Goal: Task Accomplishment & Management: Complete application form

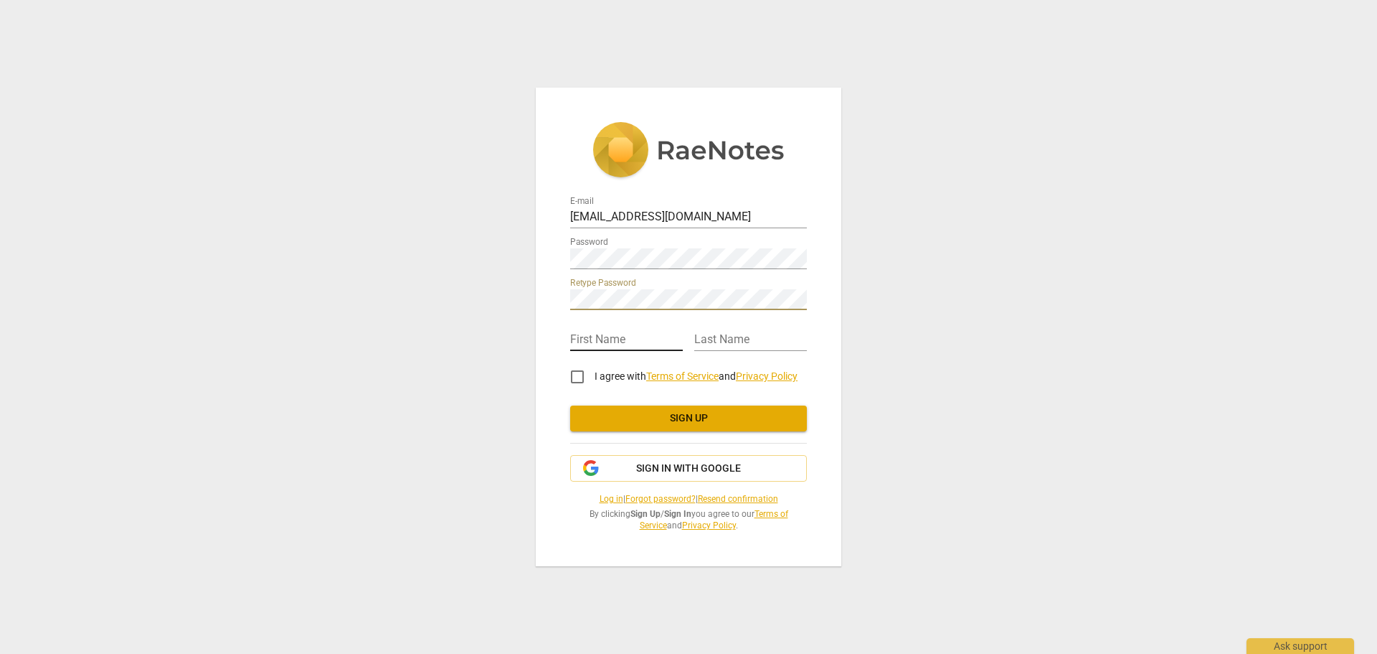
click at [585, 332] on input "text" at bounding box center [626, 340] width 113 height 21
type input "[PERSON_NAME]"
click at [579, 377] on input "I agree with Terms of Service and Privacy Policy" at bounding box center [577, 376] width 34 height 34
checkbox input "true"
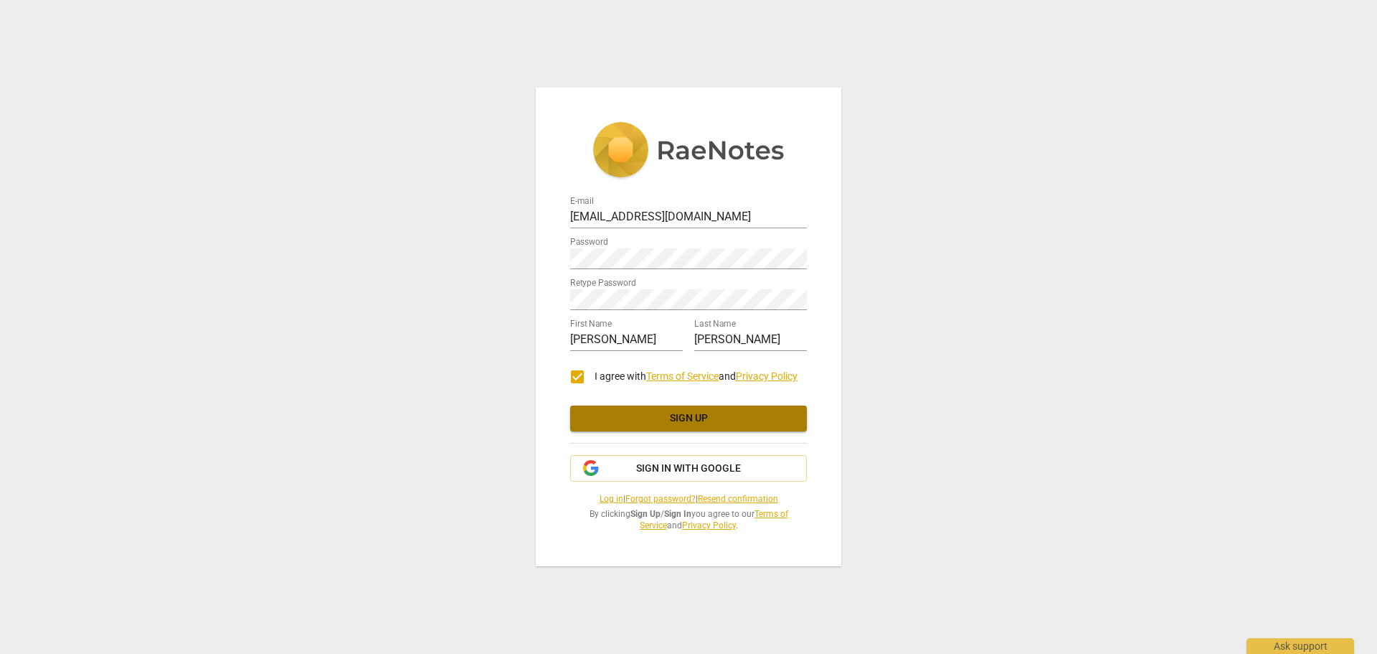
click at [656, 414] on span "Sign up" at bounding box center [689, 418] width 214 height 14
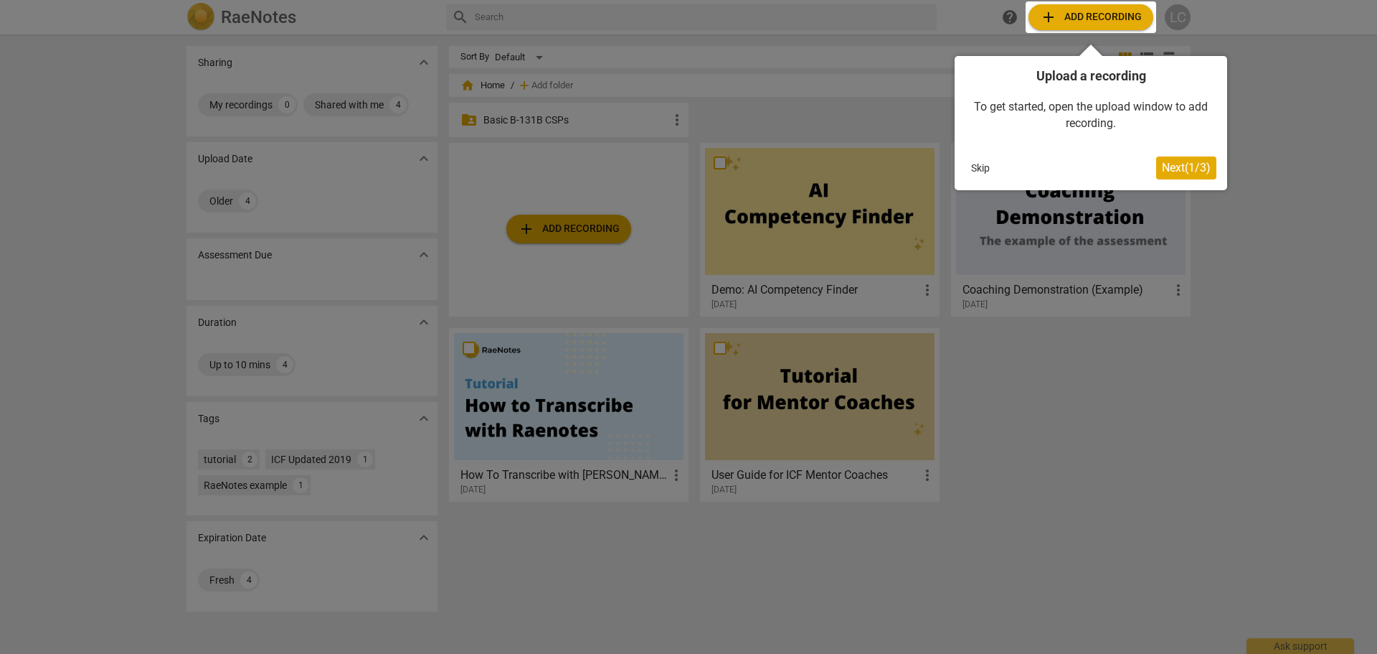
click at [1180, 165] on span "Next ( 1 / 3 )" at bounding box center [1186, 168] width 49 height 14
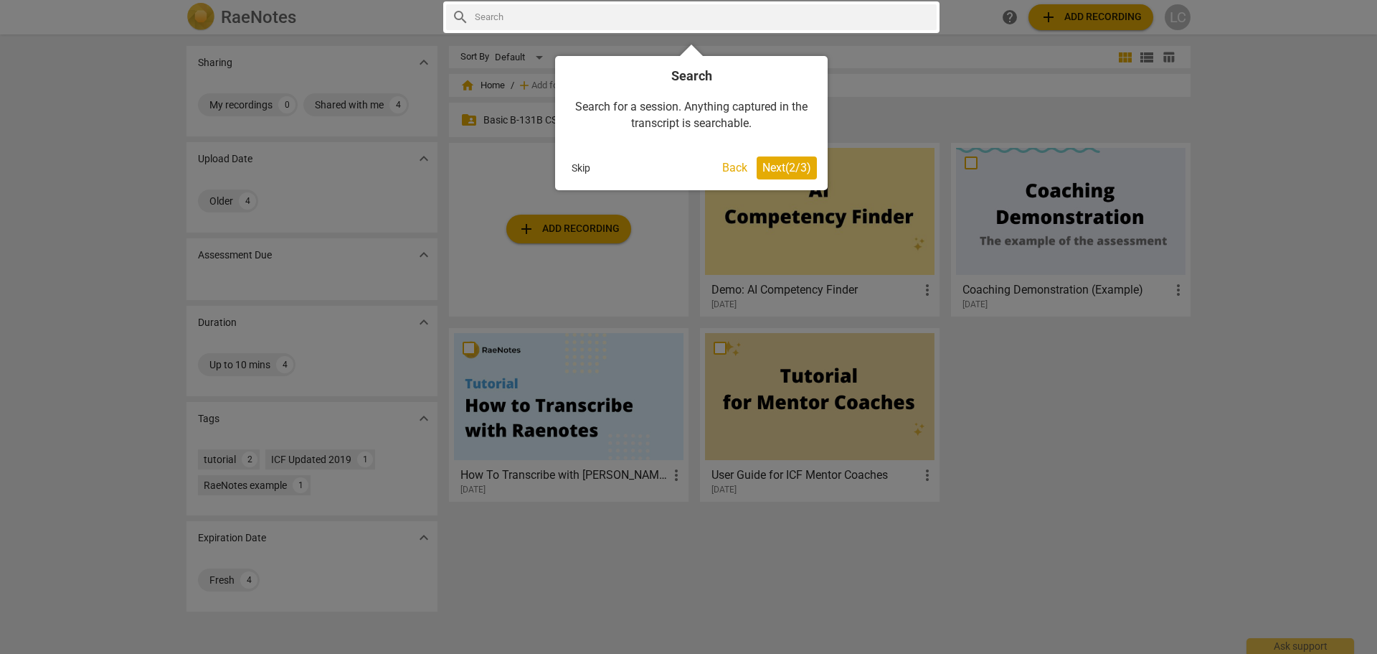
click at [775, 167] on span "Next ( 2 / 3 )" at bounding box center [787, 168] width 49 height 14
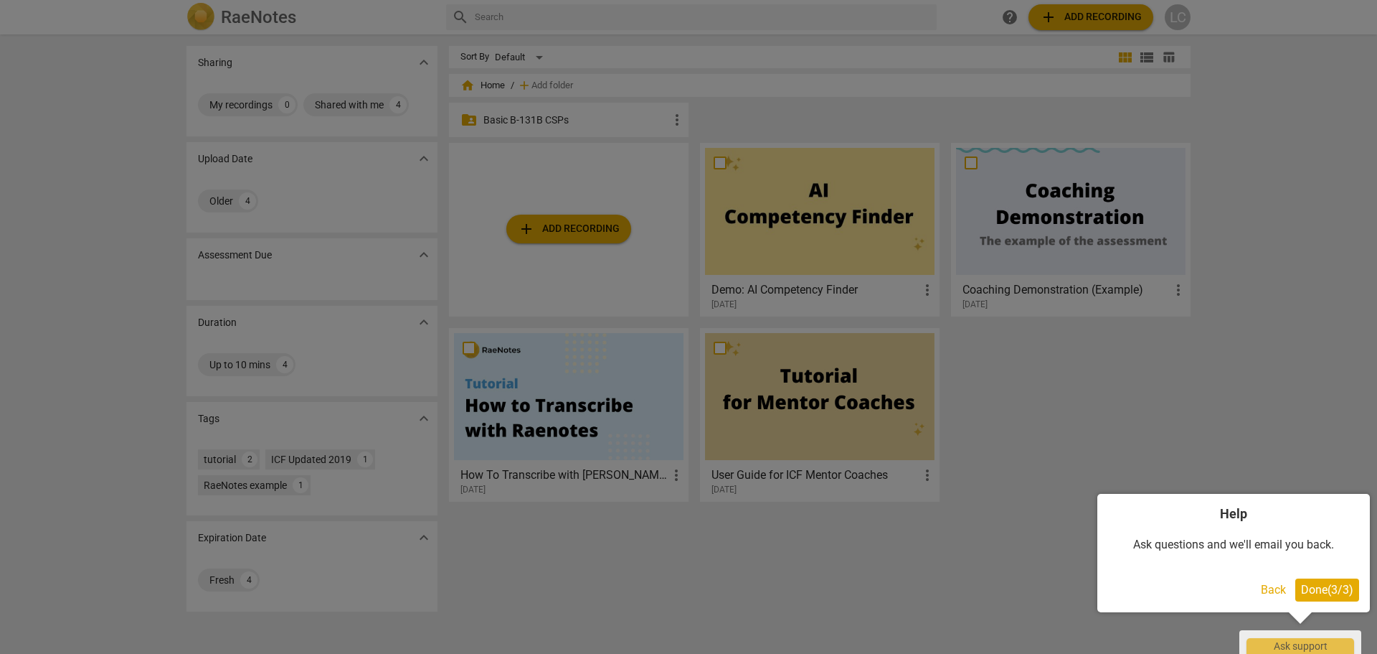
click at [1321, 593] on span "Done ( 3 / 3 )" at bounding box center [1327, 589] width 52 height 14
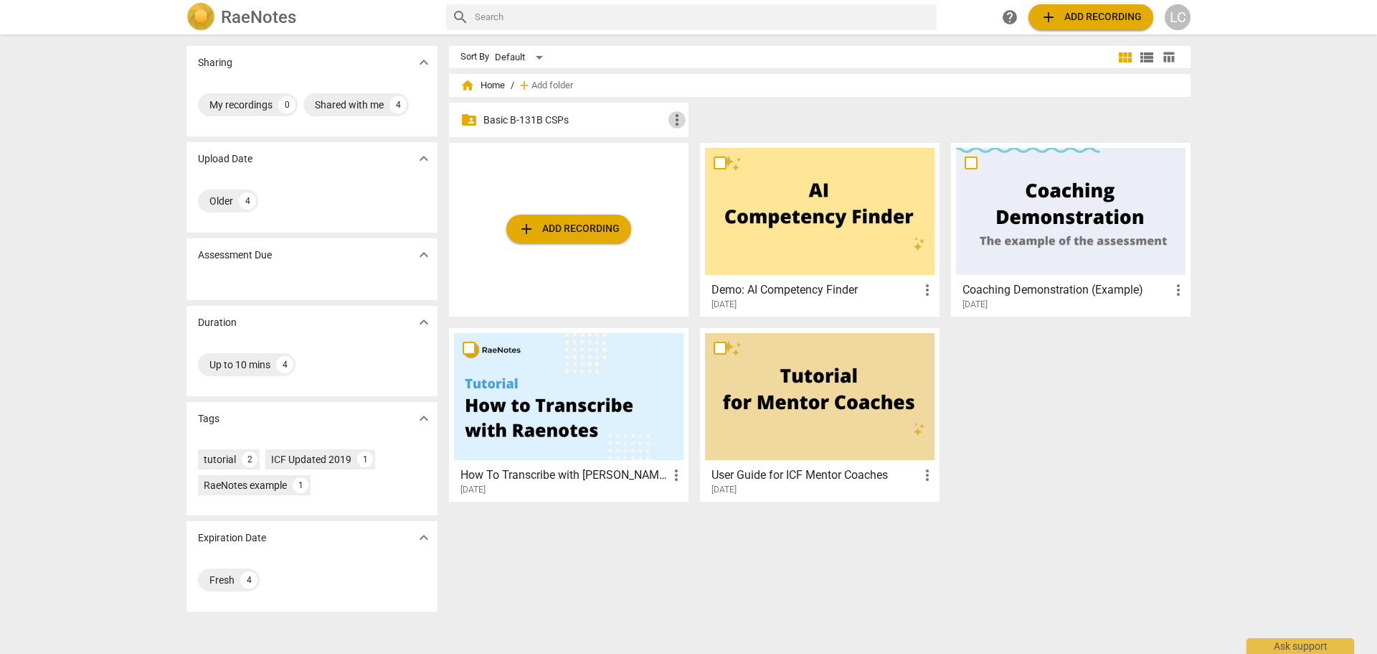
click at [674, 119] on span "more_vert" at bounding box center [677, 119] width 17 height 17
click at [577, 122] on div at bounding box center [688, 327] width 1377 height 654
click at [1049, 16] on span "add" at bounding box center [1048, 17] width 17 height 17
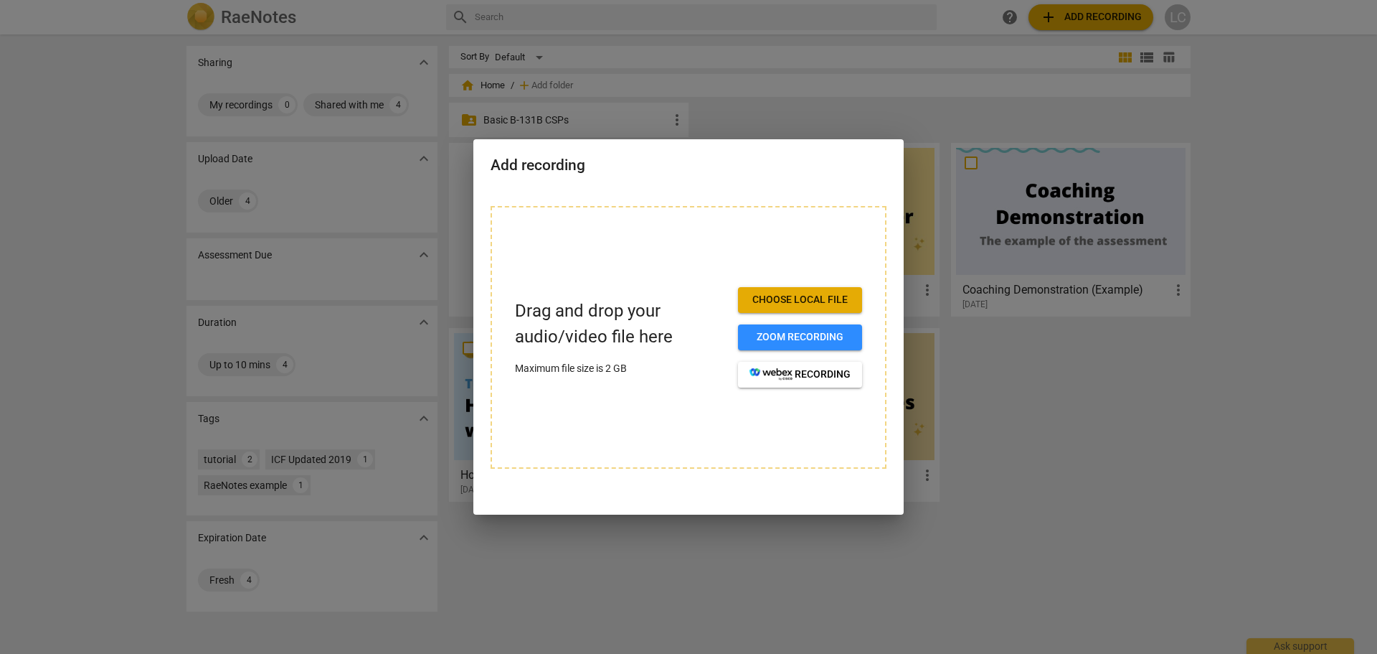
click at [1061, 103] on div at bounding box center [688, 327] width 1377 height 654
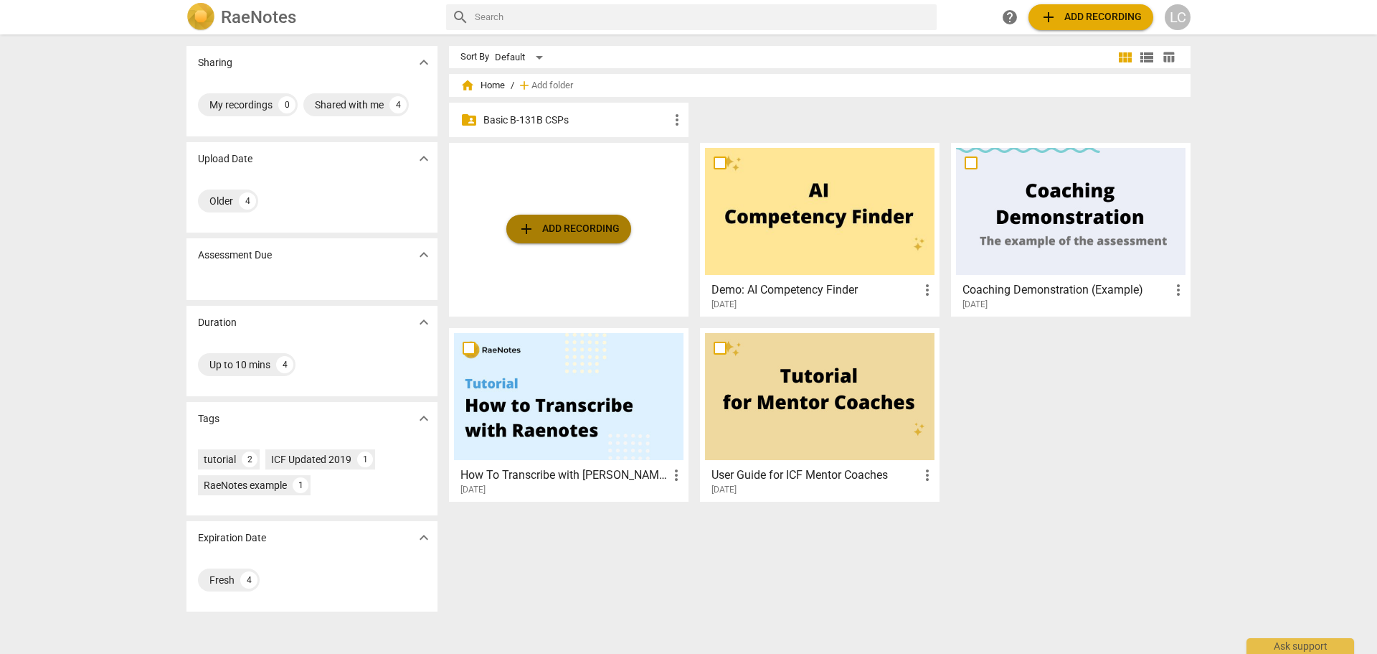
click at [522, 225] on span "add" at bounding box center [526, 228] width 17 height 17
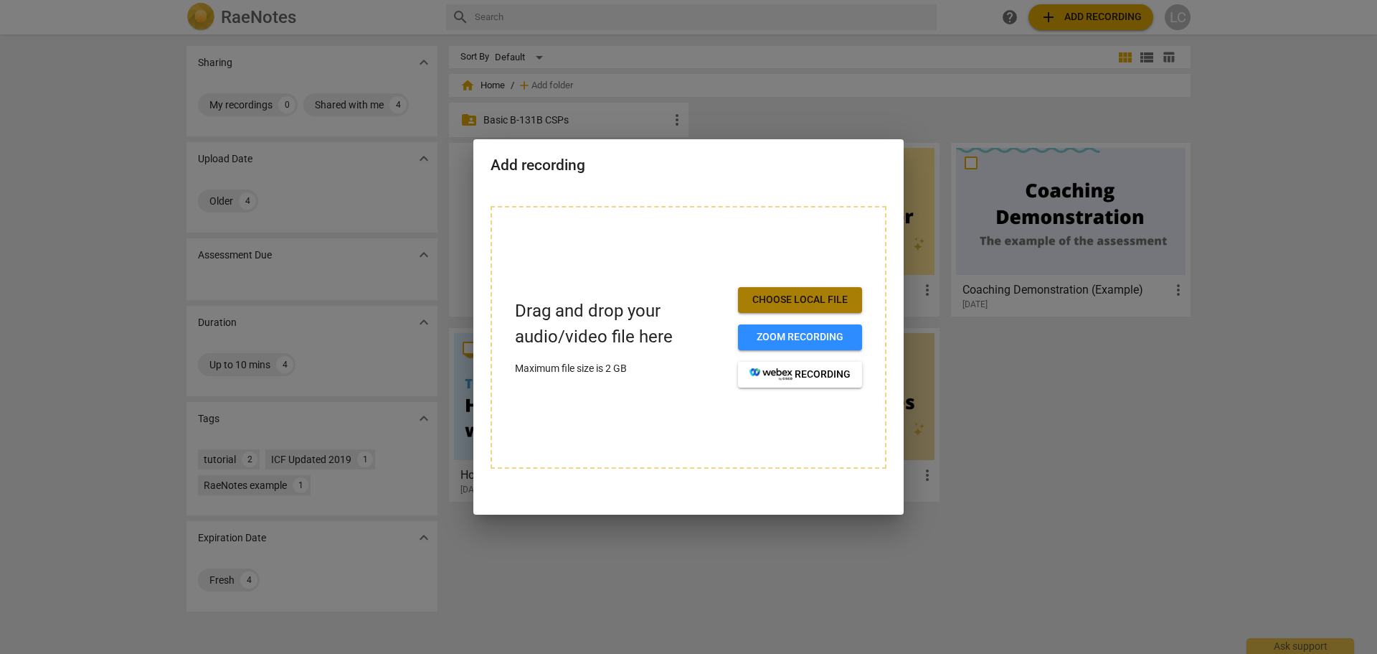
click at [769, 299] on span "Choose local file" at bounding box center [800, 300] width 101 height 14
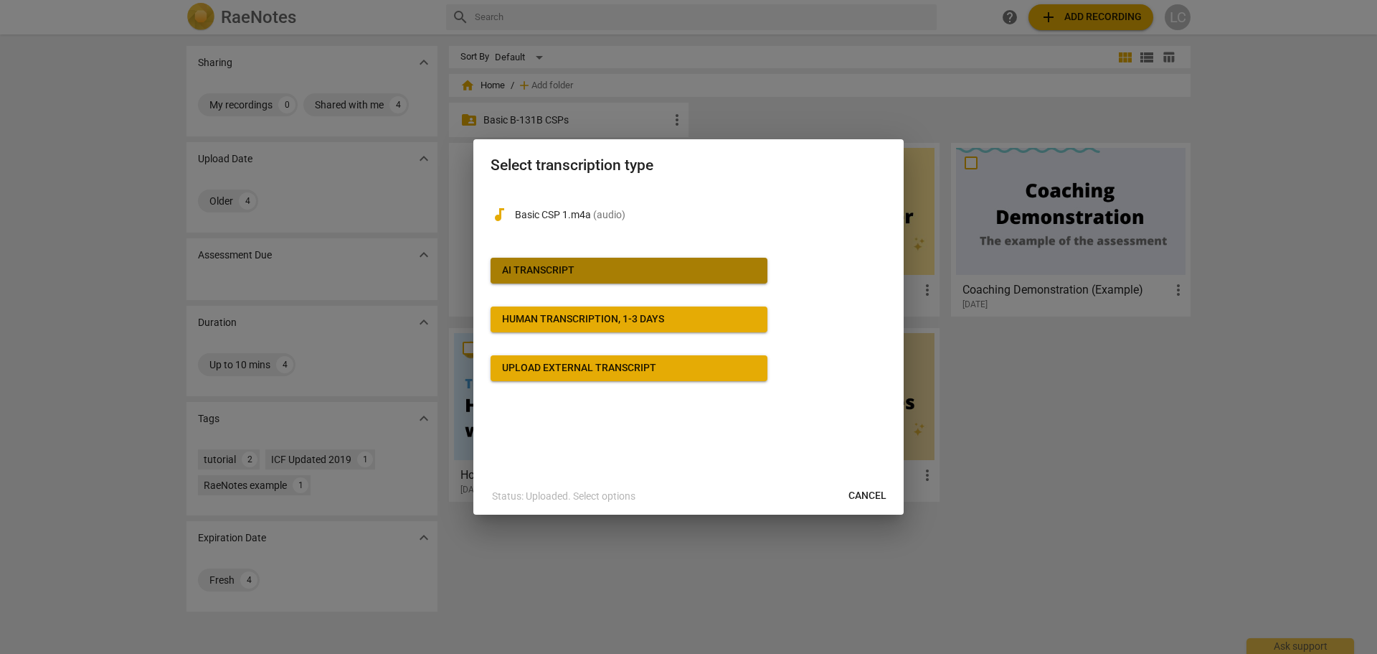
click at [557, 268] on div "AI Transcript" at bounding box center [538, 270] width 72 height 14
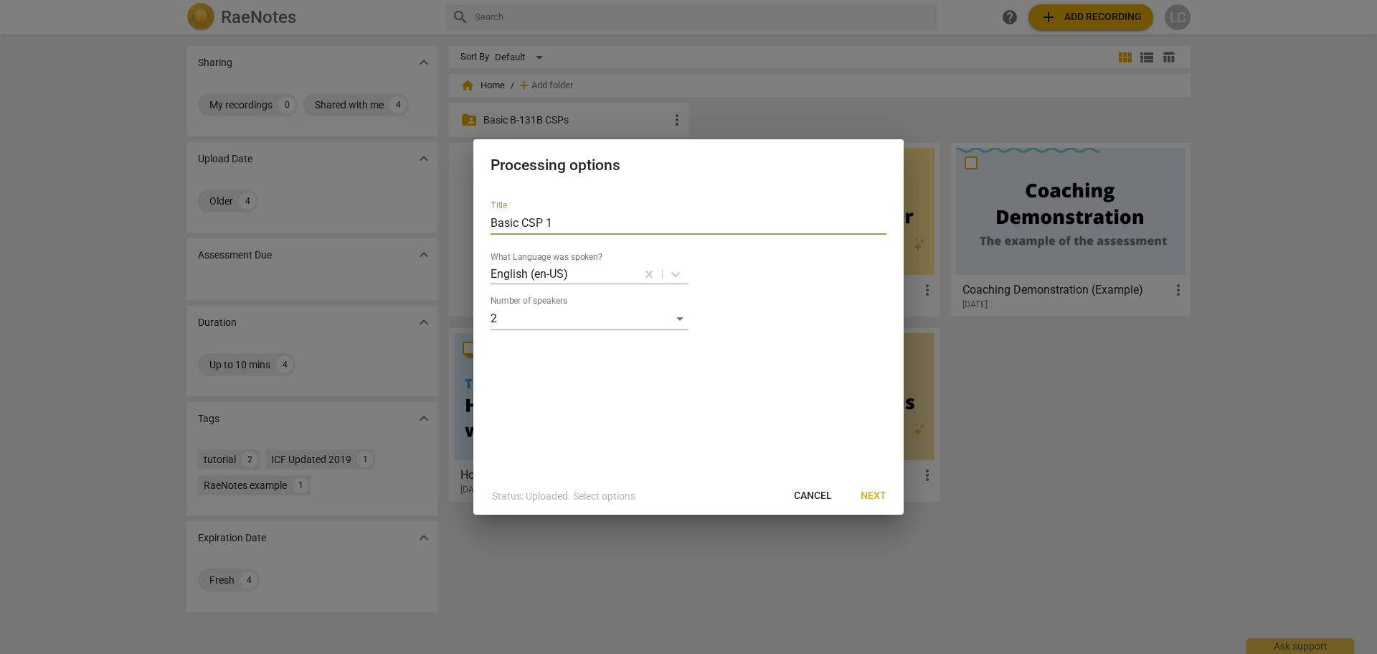
click at [554, 222] on input "Basic CSP 1" at bounding box center [689, 223] width 396 height 23
type input "B"
type input "LorraineCallaghan_B131B-CSP1 (Basic)"
click at [874, 494] on span "Next" at bounding box center [874, 496] width 26 height 14
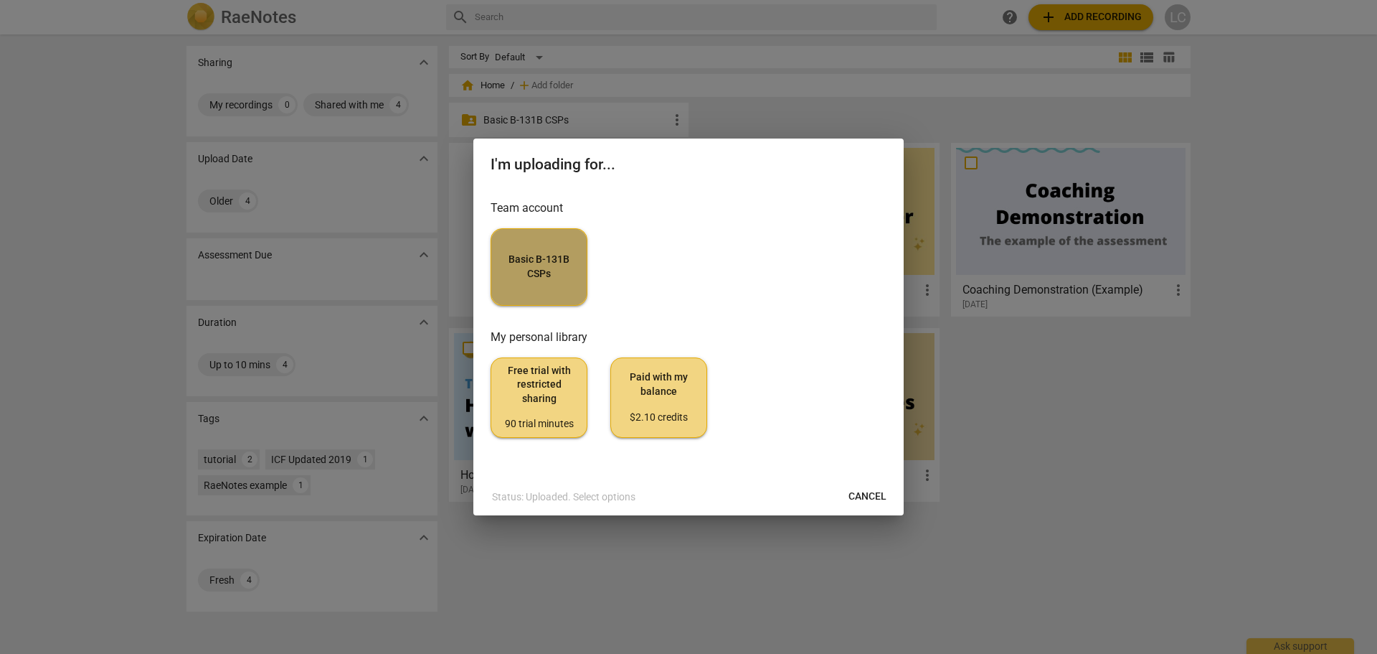
click at [525, 284] on button "Basic B-131B CSPs" at bounding box center [539, 266] width 97 height 77
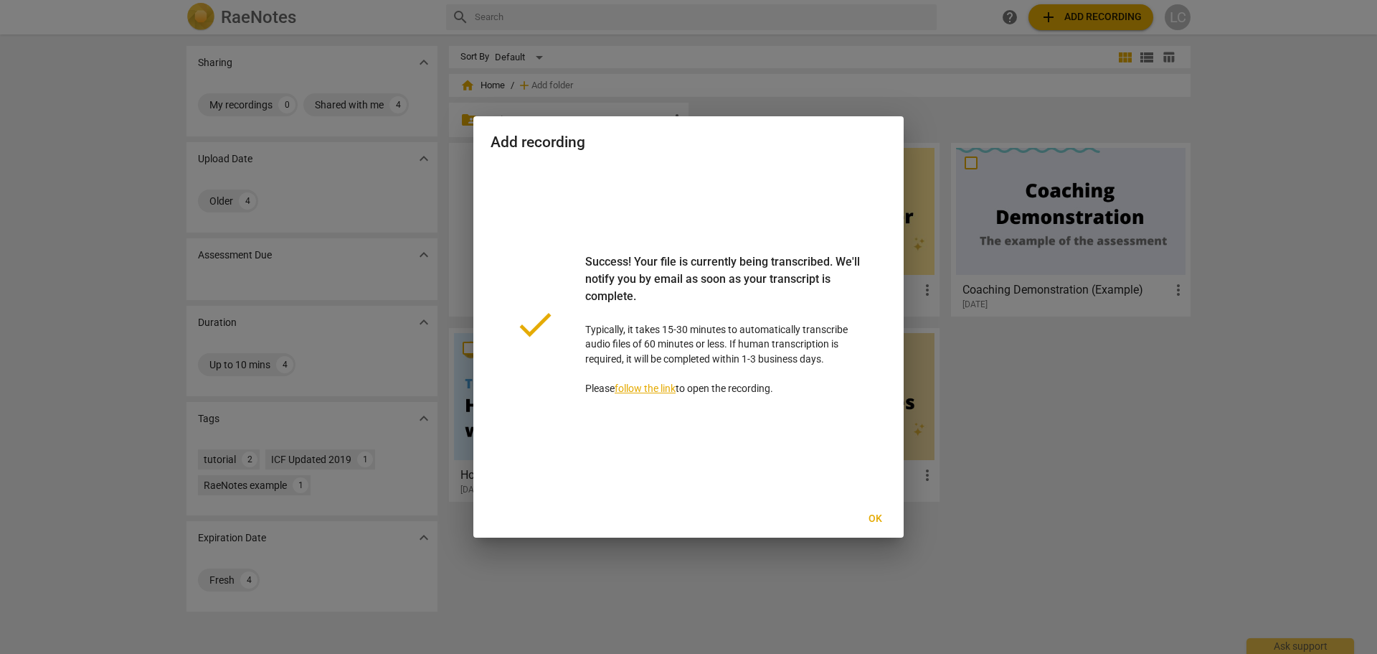
click at [877, 516] on span "Ok" at bounding box center [875, 518] width 23 height 14
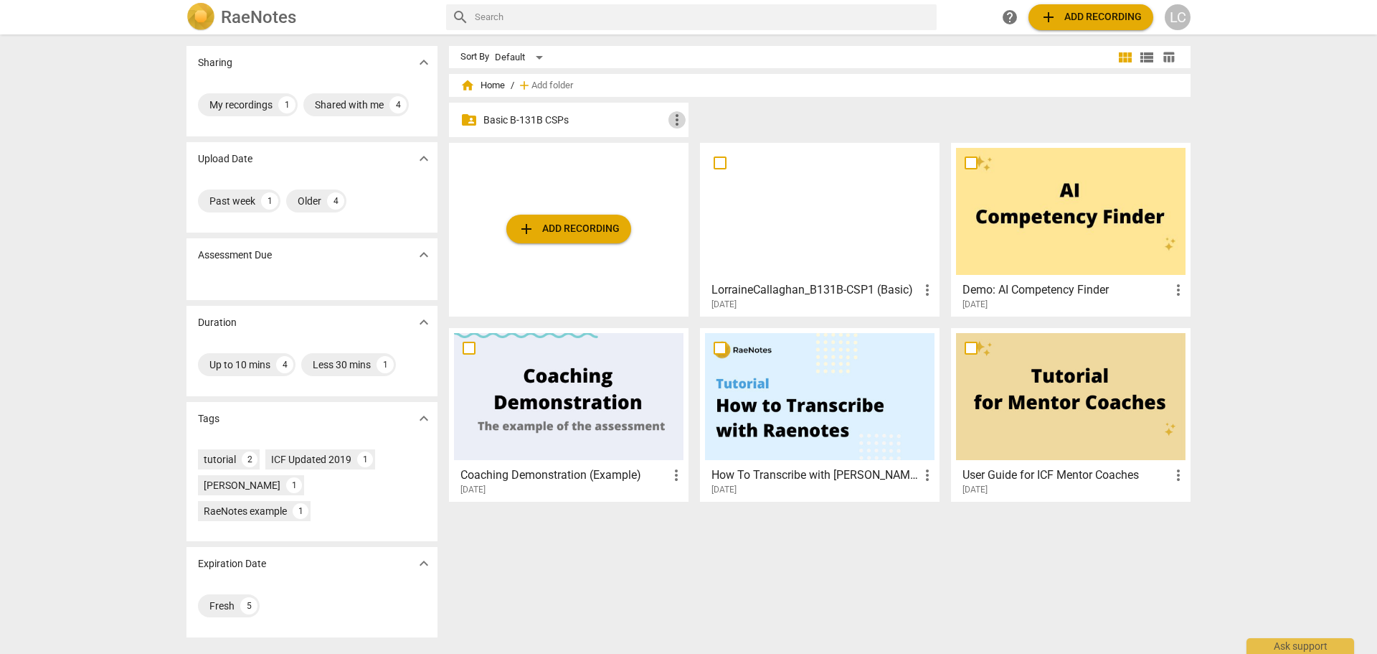
click at [675, 119] on span "more_vert" at bounding box center [677, 119] width 17 height 17
click at [633, 126] on div at bounding box center [688, 327] width 1377 height 654
click at [675, 126] on span "more_vert" at bounding box center [677, 119] width 17 height 17
click at [643, 122] on div at bounding box center [688, 327] width 1377 height 654
click at [210, 457] on div "tutorial" at bounding box center [220, 459] width 32 height 14
